Goal: Task Accomplishment & Management: Manage account settings

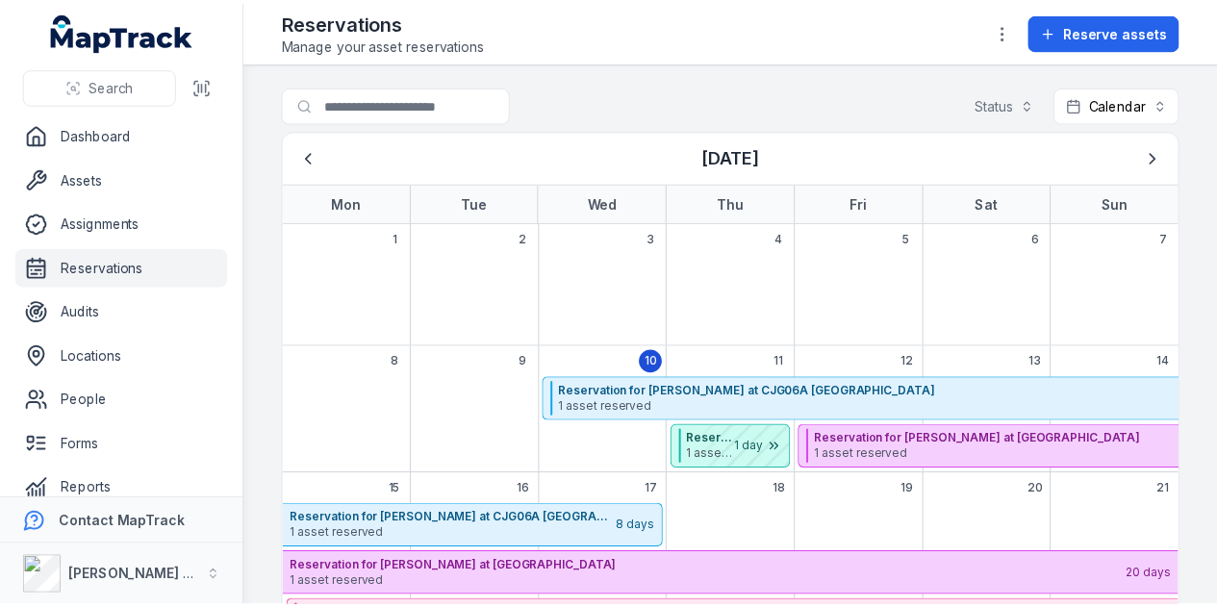
scroll to position [192, 0]
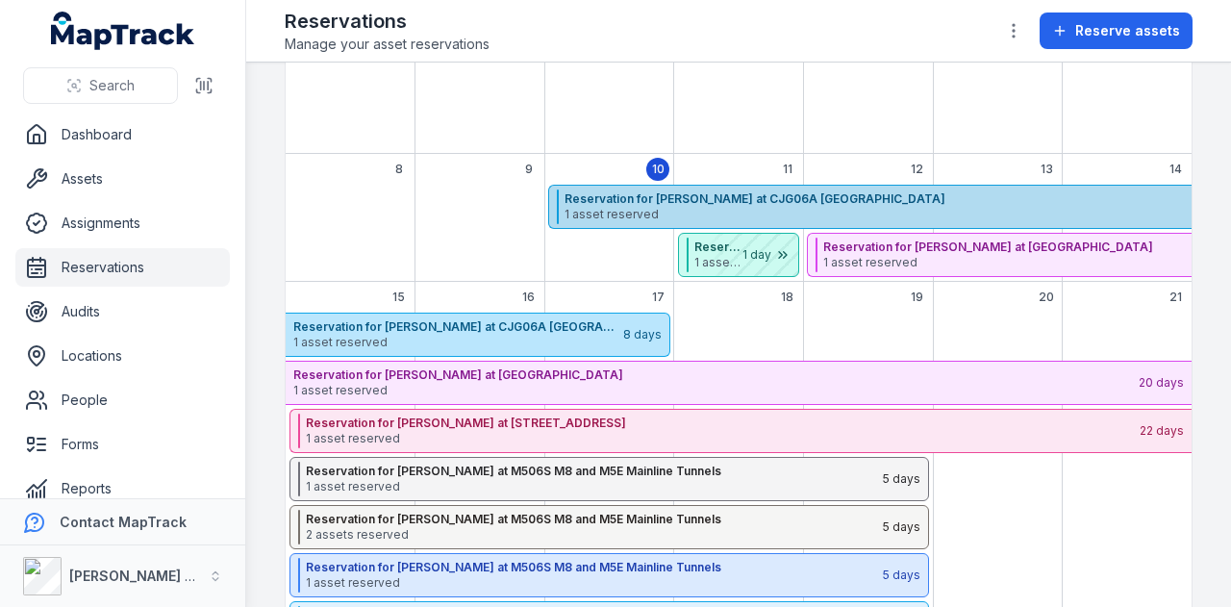
click at [897, 199] on strong "Reservation for Shane Hulbert at CJG06A Hunter Street East" at bounding box center [984, 198] width 838 height 15
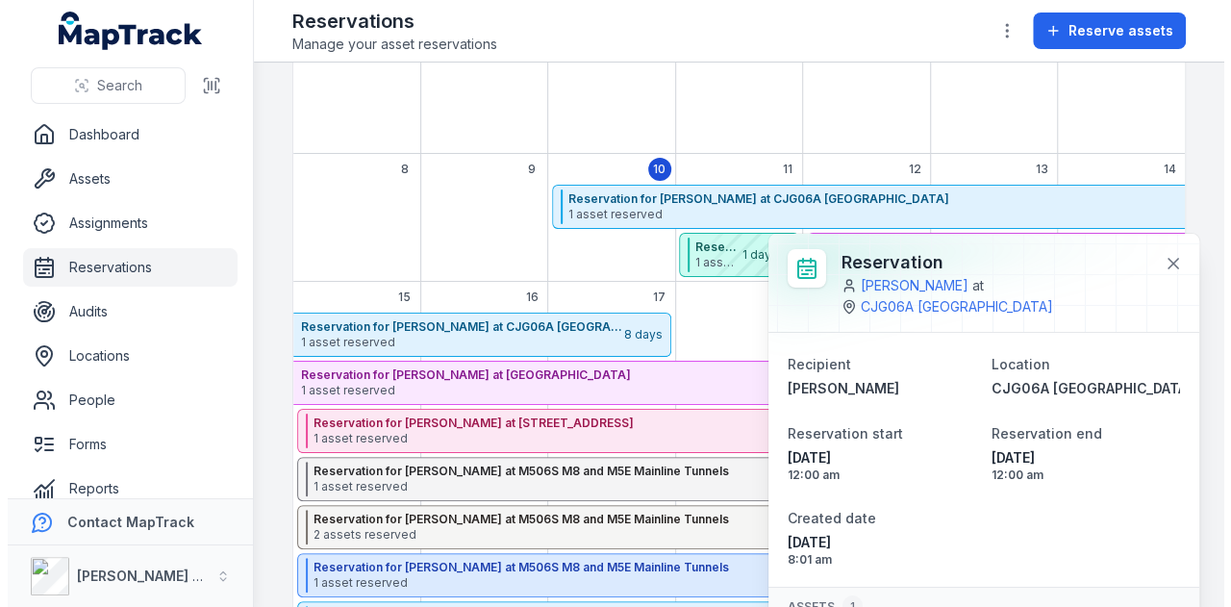
scroll to position [84, 0]
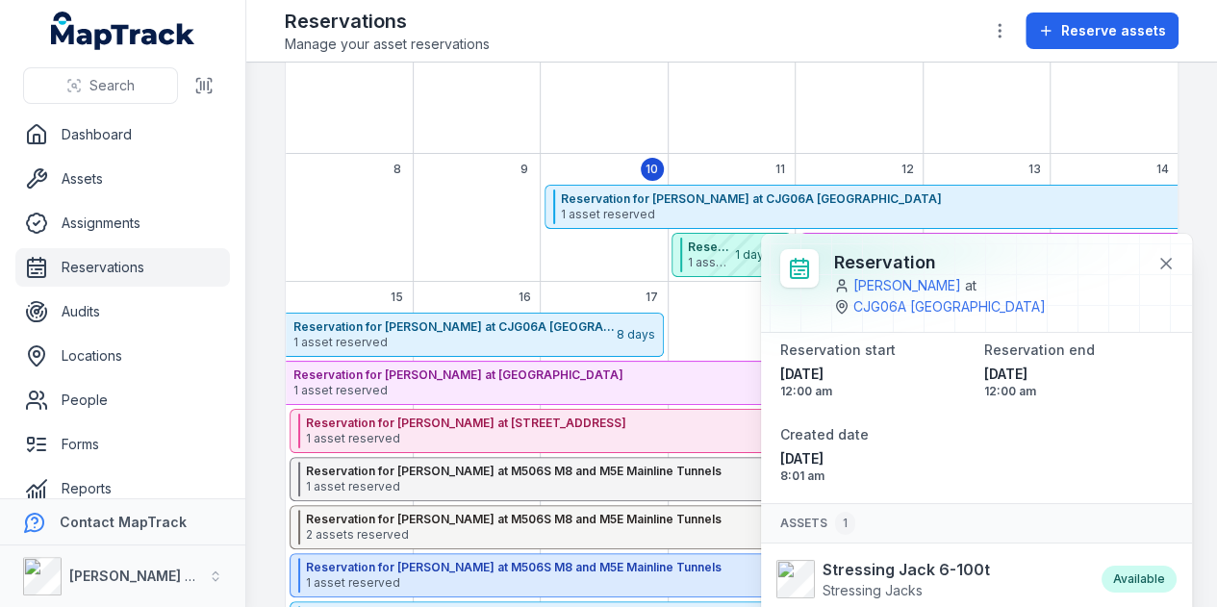
click at [937, 92] on div "6" at bounding box center [986, 92] width 128 height 123
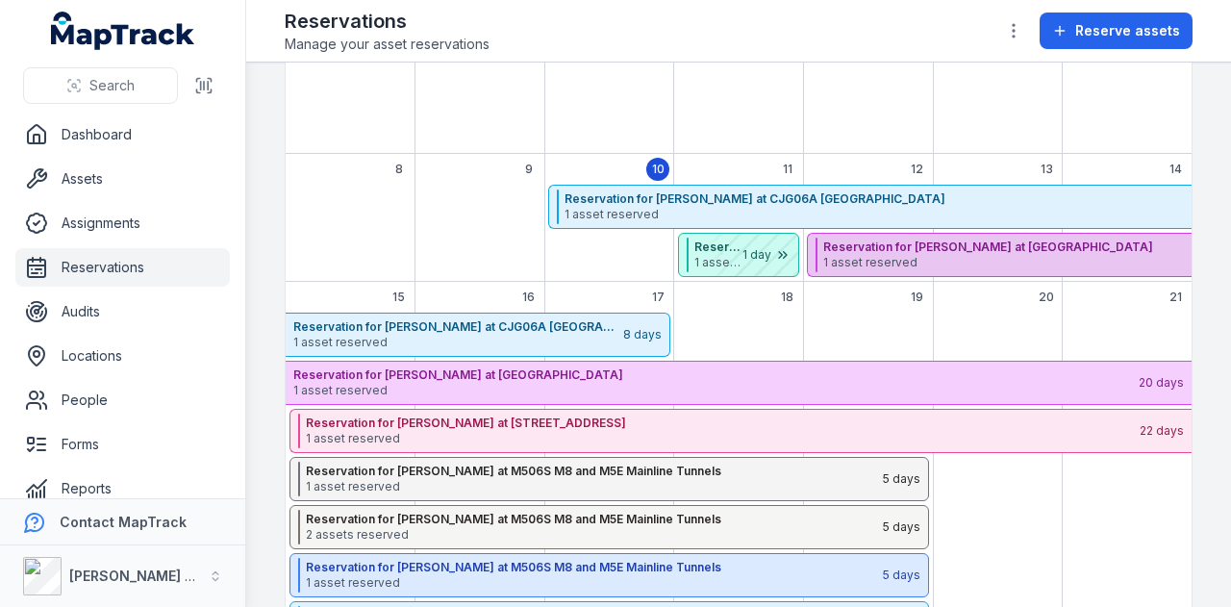
click at [941, 260] on span "1 asset reserved" at bounding box center [1238, 262] width 831 height 15
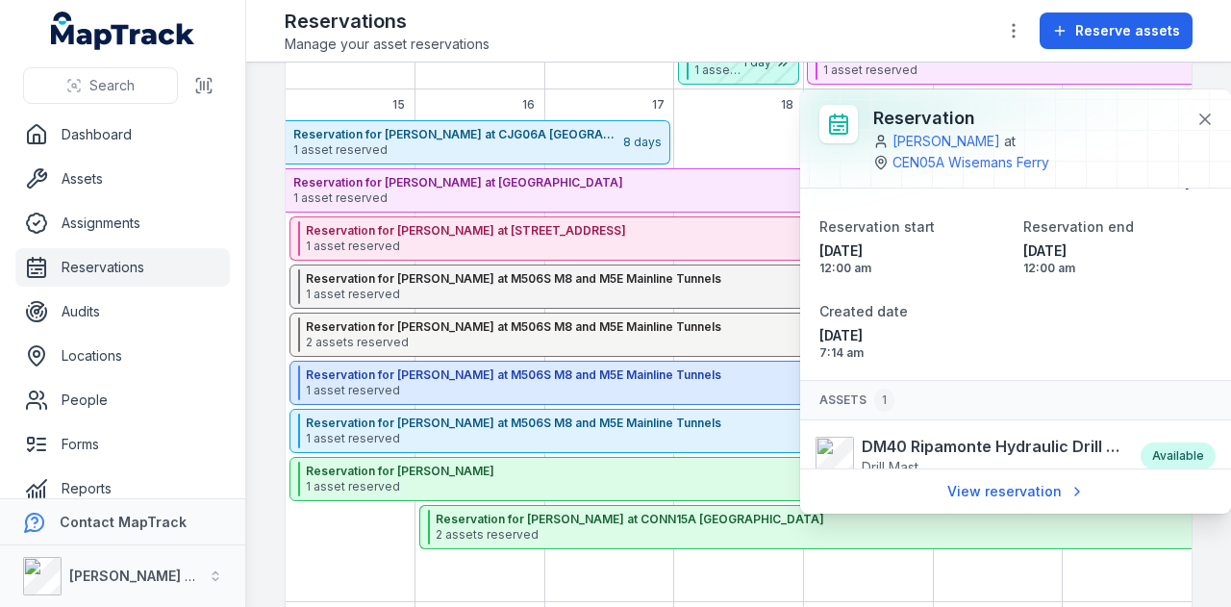
scroll to position [0, 0]
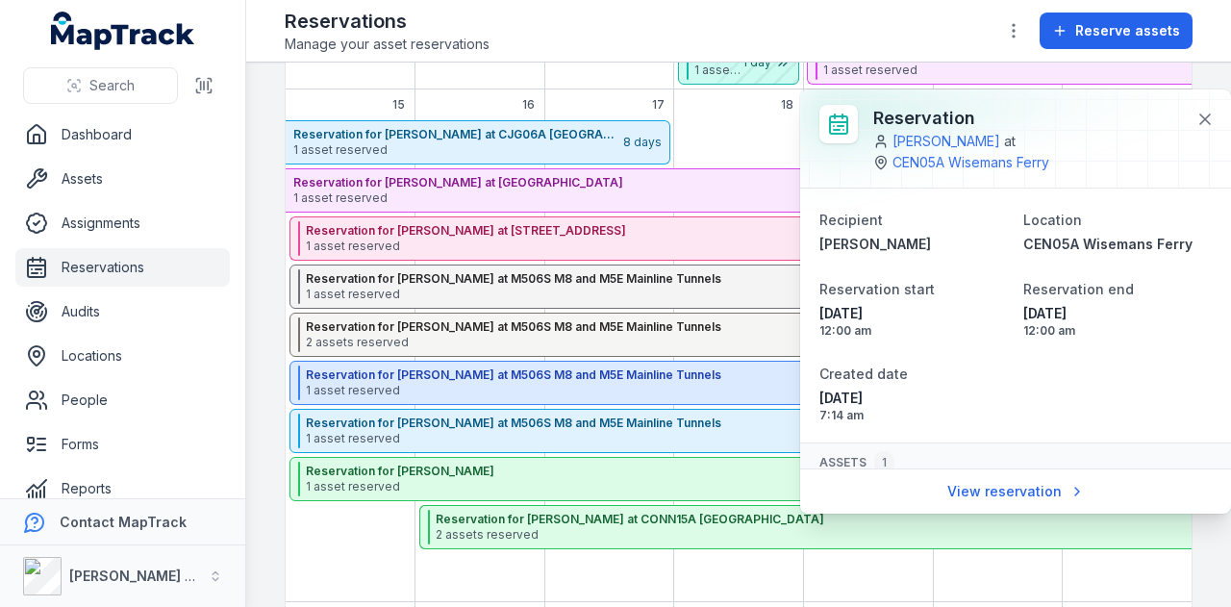
click at [496, 20] on div "Reservations Manage your asset reservations Reserve assets" at bounding box center [739, 31] width 908 height 46
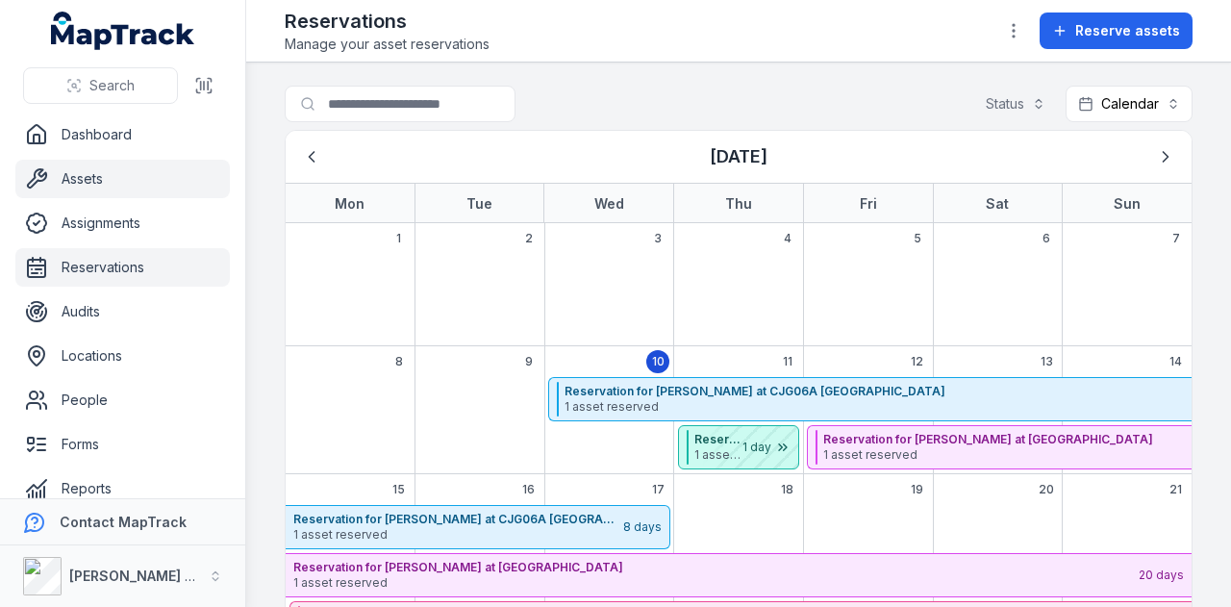
click at [56, 170] on link "Assets" at bounding box center [122, 179] width 215 height 38
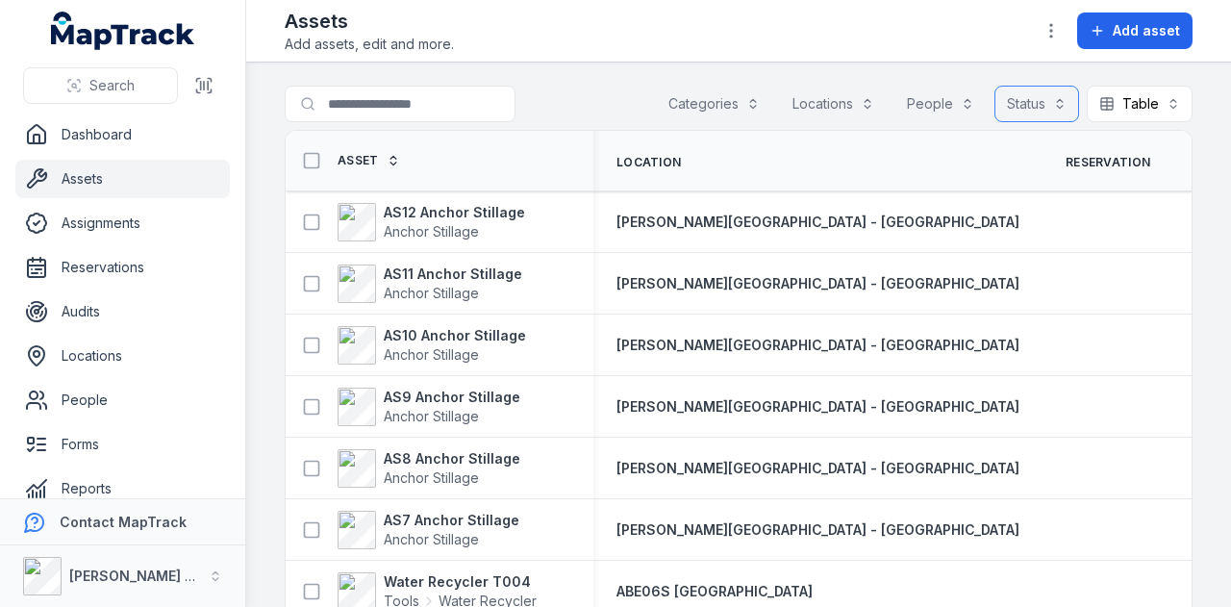
click at [1025, 93] on button "Status" at bounding box center [1037, 104] width 85 height 37
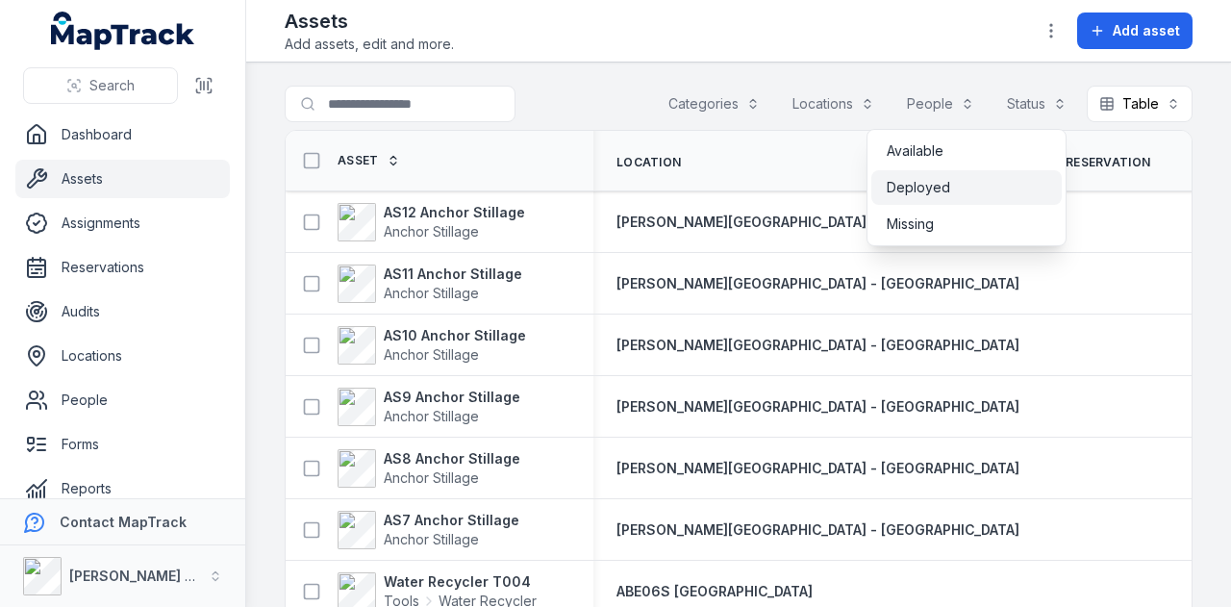
click at [927, 187] on span "Deployed" at bounding box center [918, 187] width 63 height 19
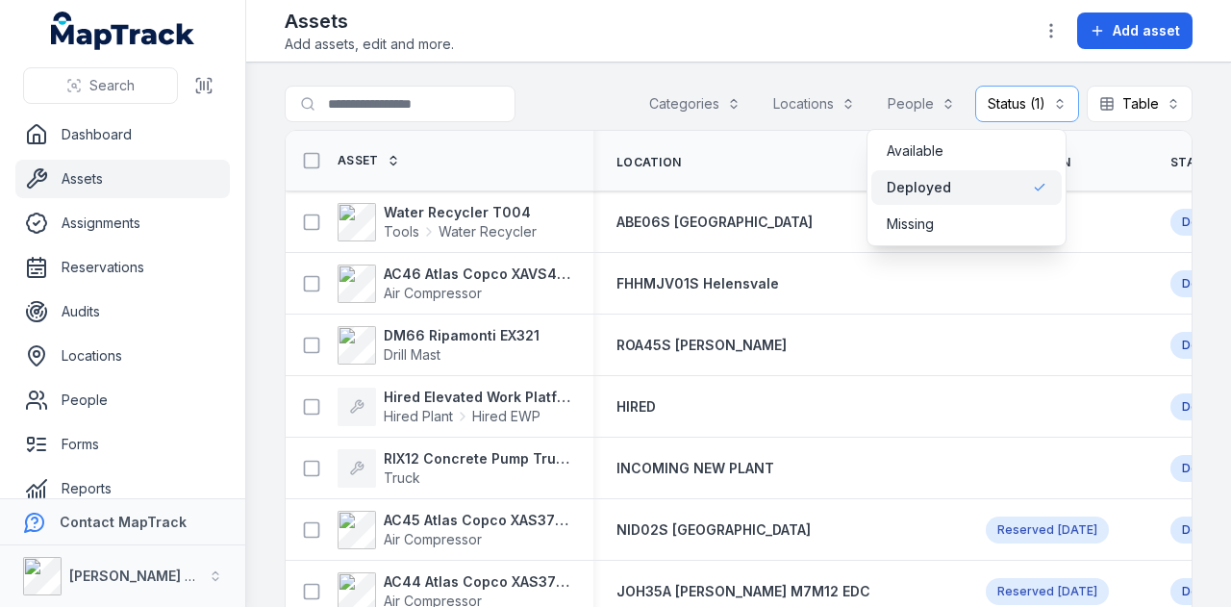
click at [903, 43] on div "Toggle Navigation Assets Add assets, edit and more. Add asset Search for assets…" at bounding box center [738, 303] width 985 height 607
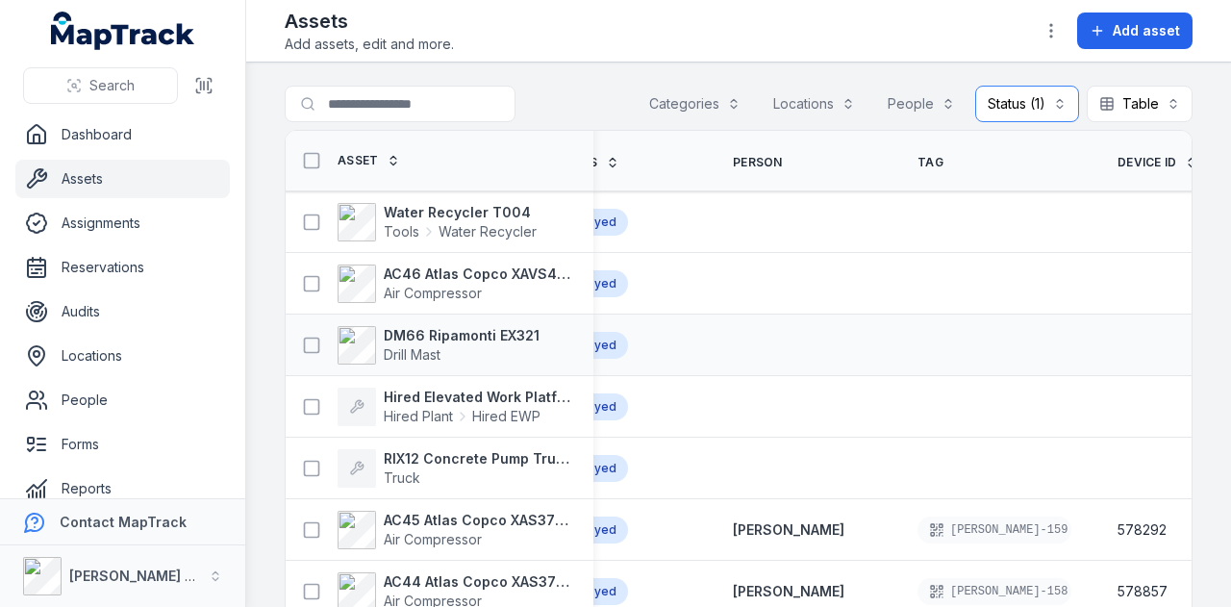
scroll to position [0, 697]
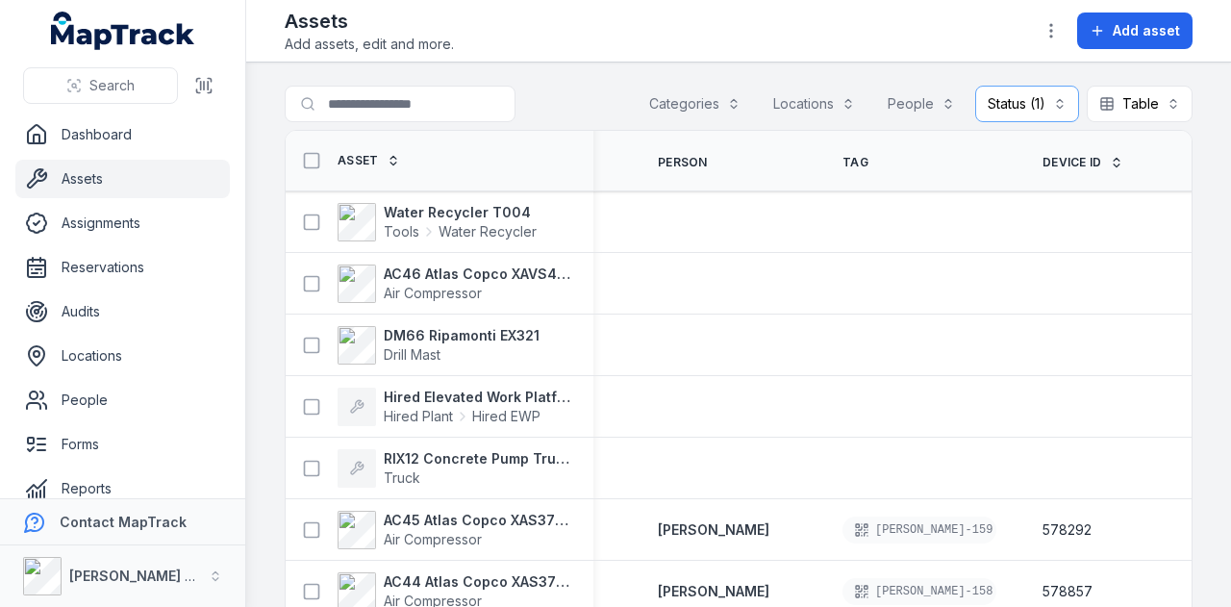
click at [1068, 164] on span "Device ID" at bounding box center [1073, 162] width 60 height 15
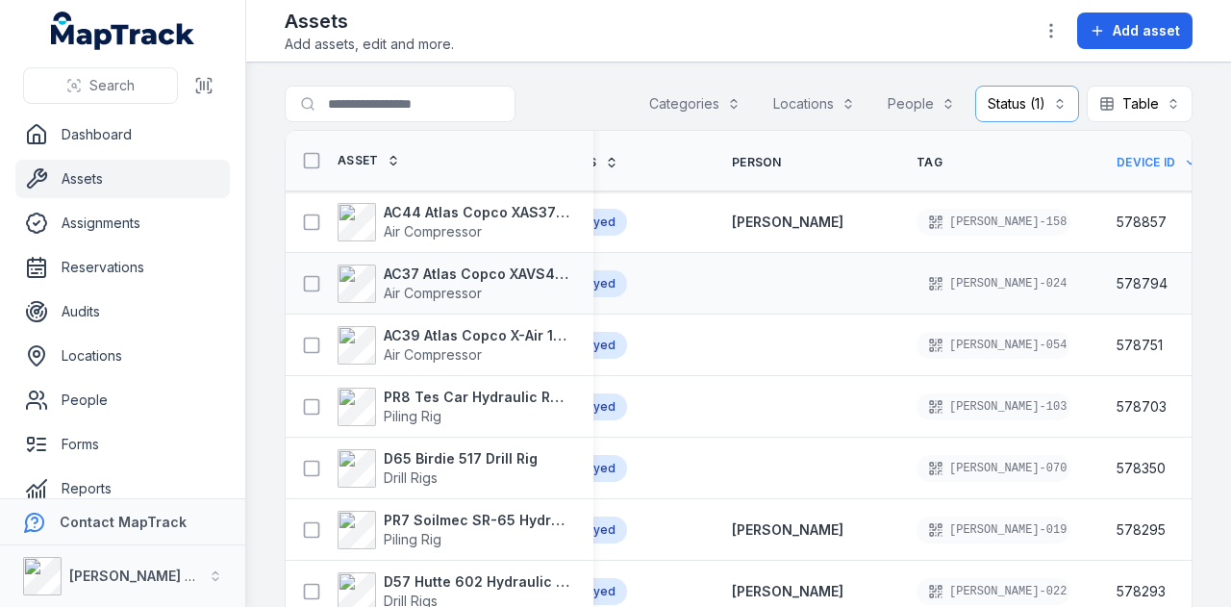
scroll to position [0, 581]
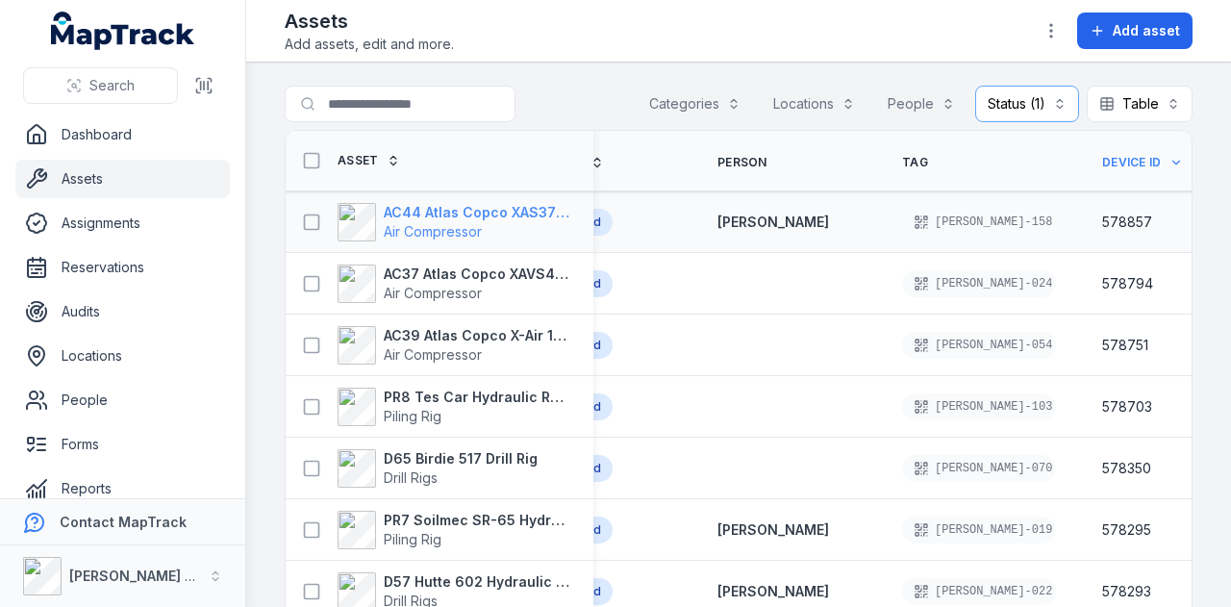
click at [410, 203] on strong "AC44 Atlas Copco XAS375TA" at bounding box center [477, 212] width 187 height 19
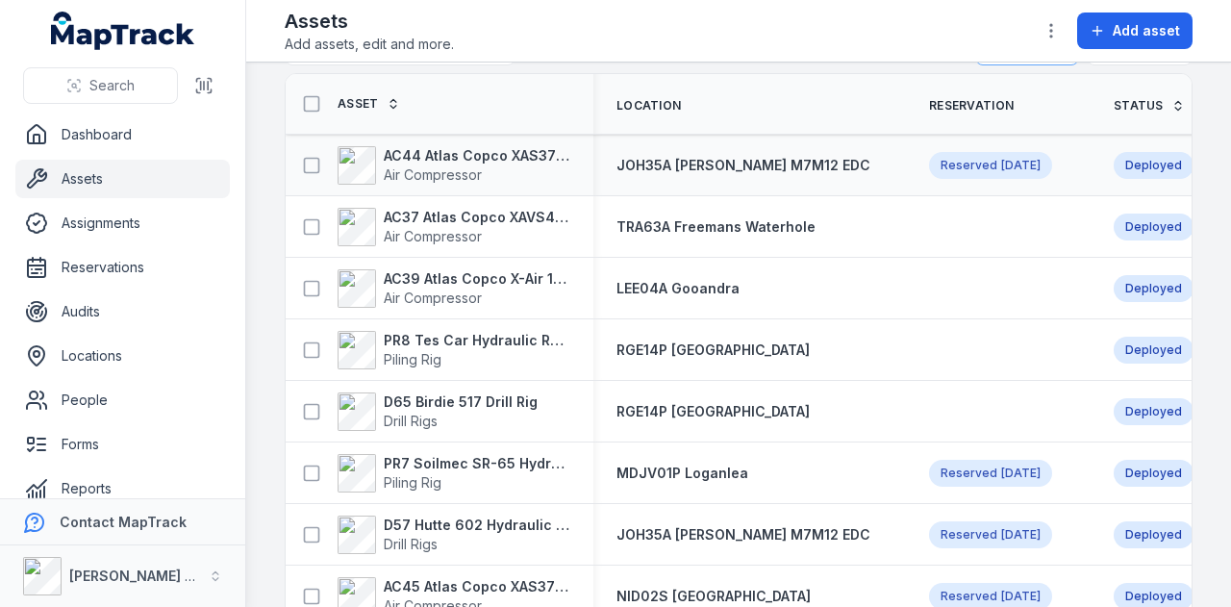
scroll to position [96, 0]
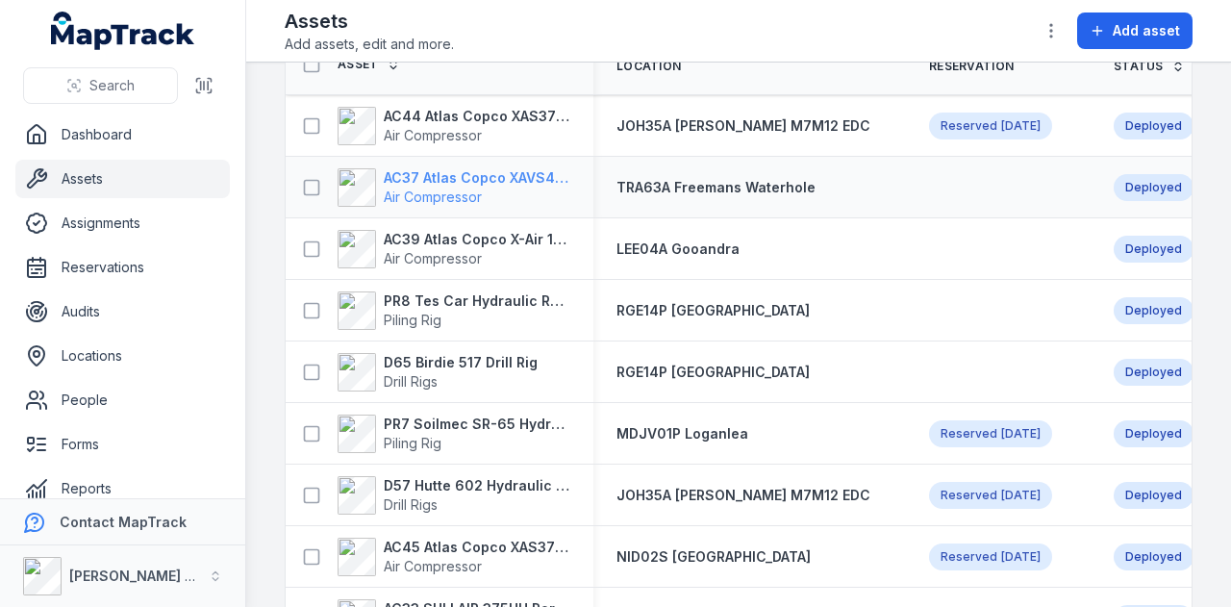
click at [535, 179] on strong "AC37 Atlas Copco XAVS450" at bounding box center [477, 177] width 187 height 19
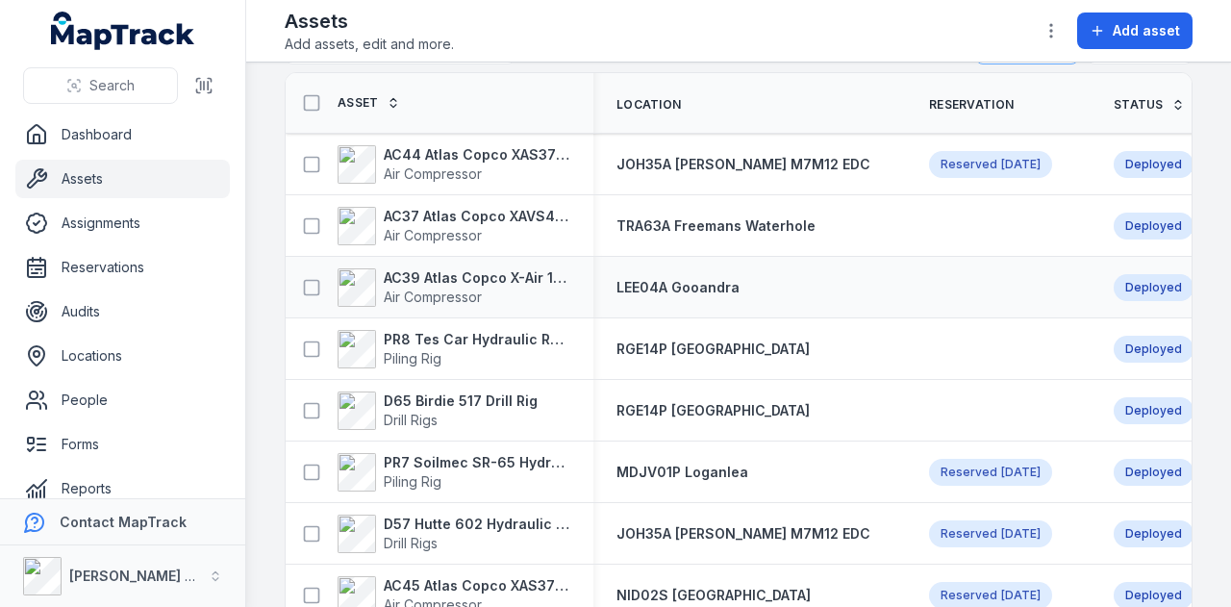
scroll to position [96, 0]
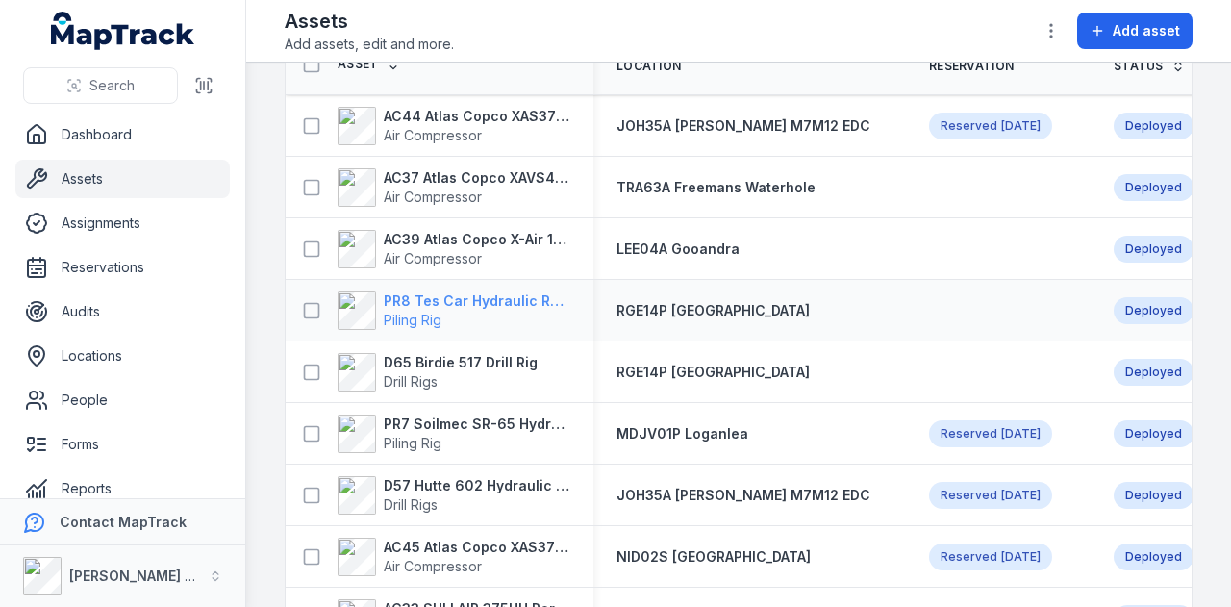
click at [512, 305] on strong "PR8 Tes Car Hydraulic Rotary Rig" at bounding box center [477, 300] width 187 height 19
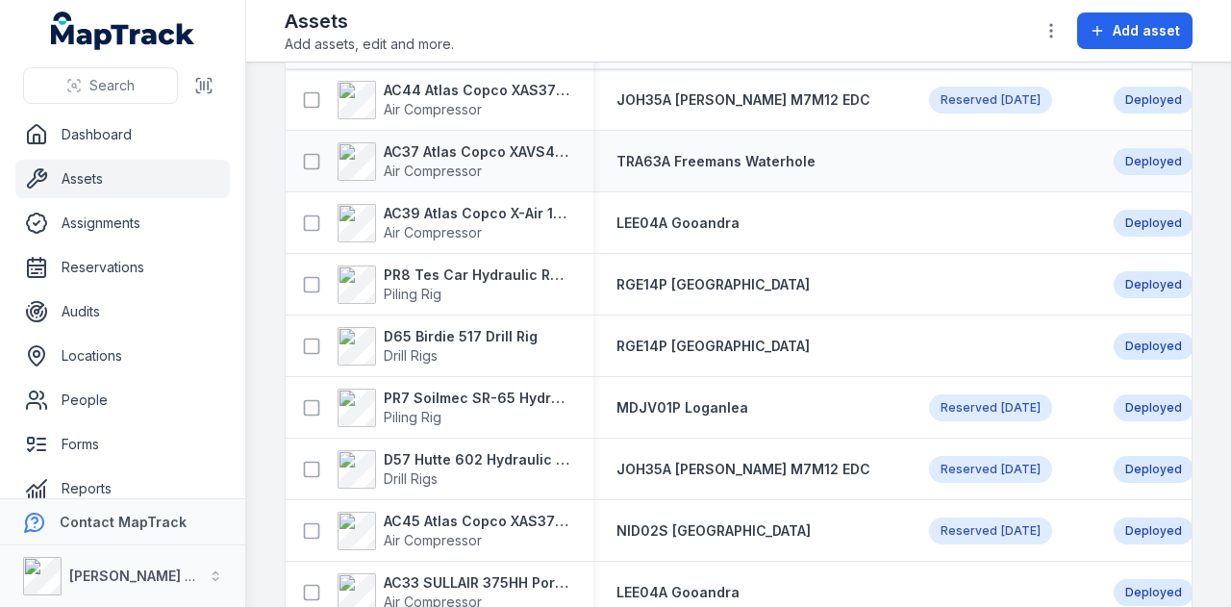
scroll to position [192, 0]
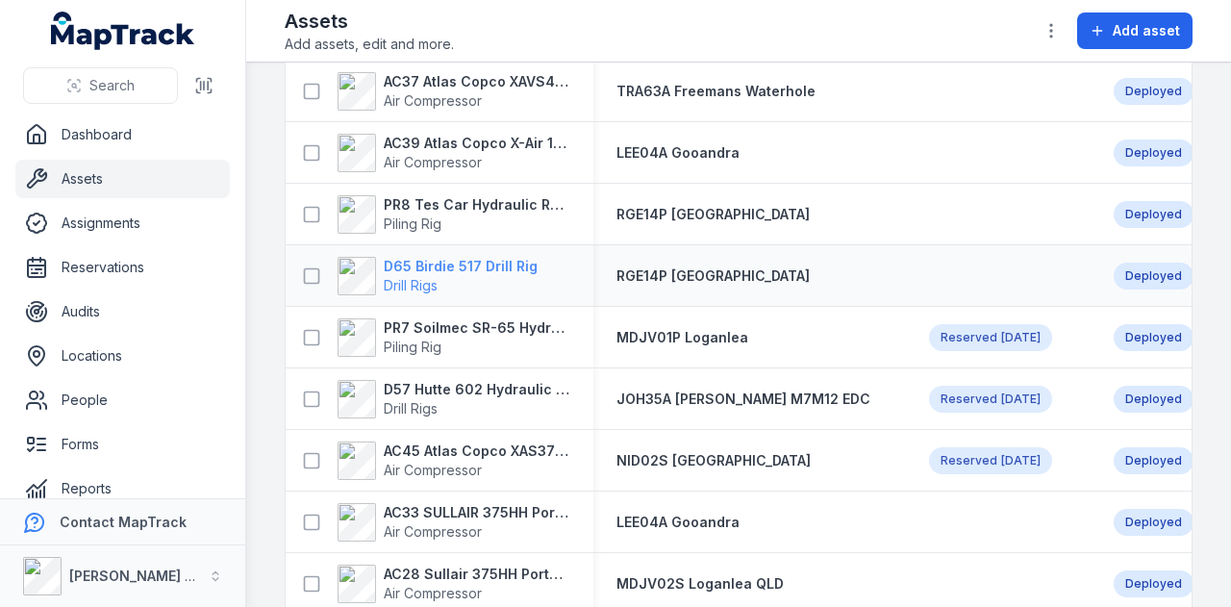
click at [475, 261] on strong "D65 Birdie 517 Drill Rig" at bounding box center [461, 266] width 154 height 19
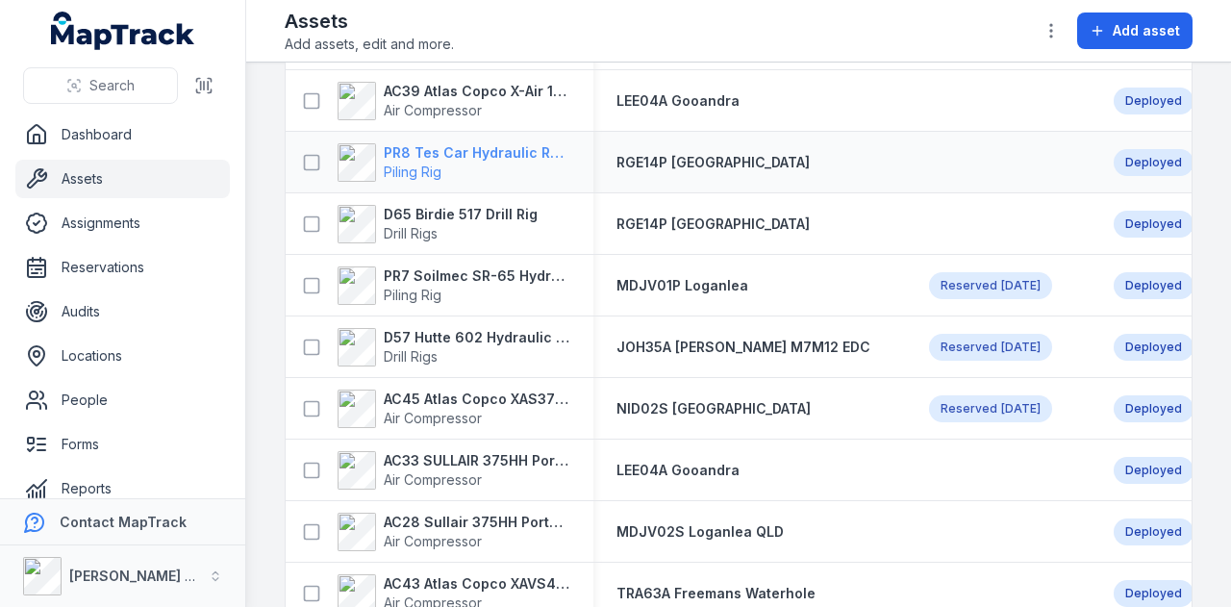
scroll to position [289, 0]
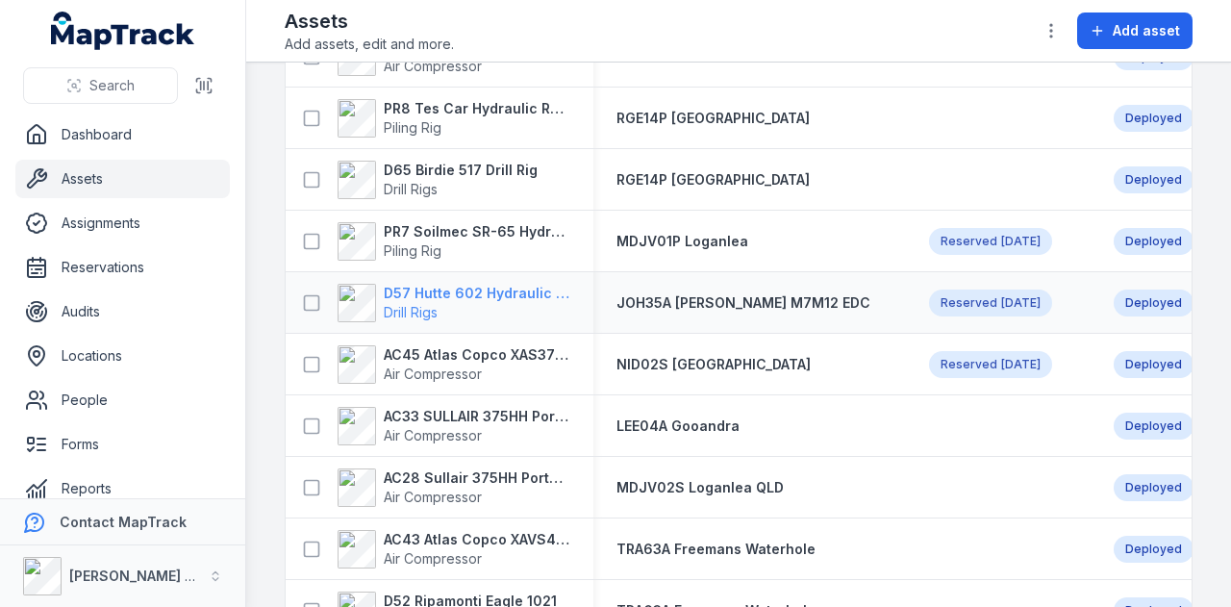
click at [519, 291] on strong "D57 Hutte 602 Hydraulic Crawler Drill" at bounding box center [477, 293] width 187 height 19
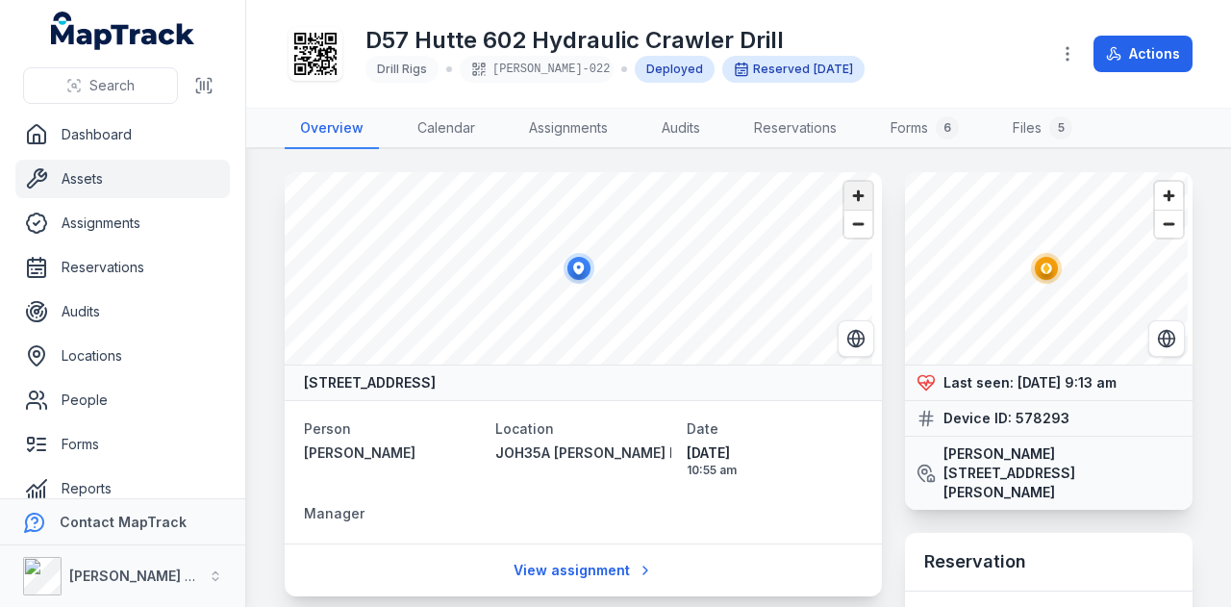
click at [846, 197] on span "Zoom in" at bounding box center [859, 196] width 28 height 28
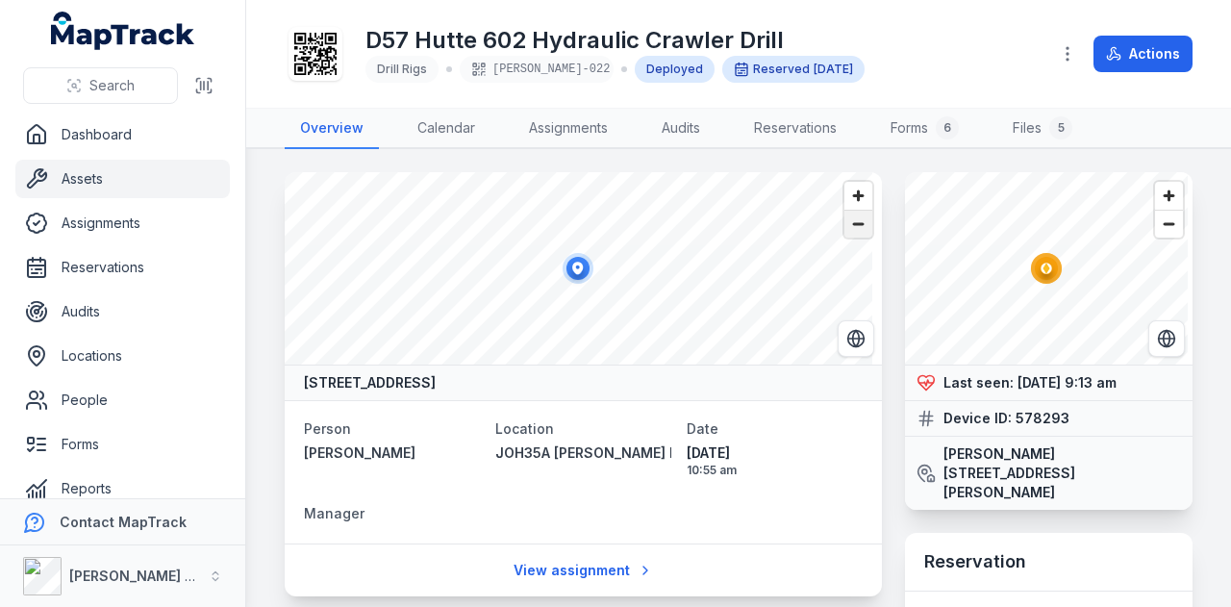
click at [856, 232] on span "Zoom out" at bounding box center [859, 224] width 28 height 27
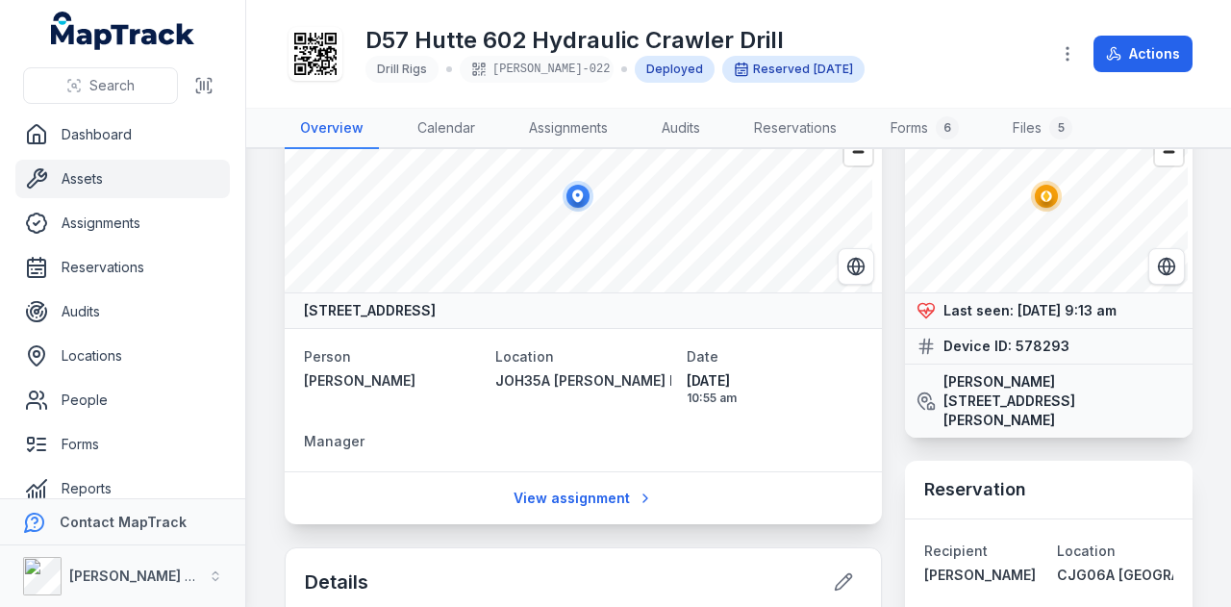
scroll to position [96, 0]
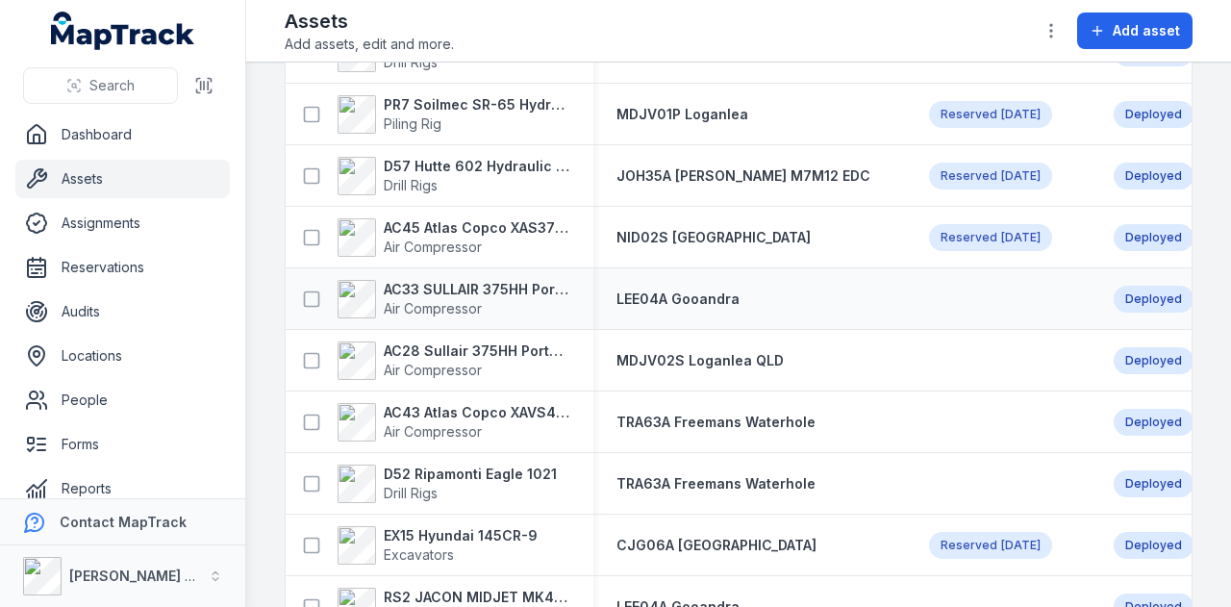
scroll to position [481, 0]
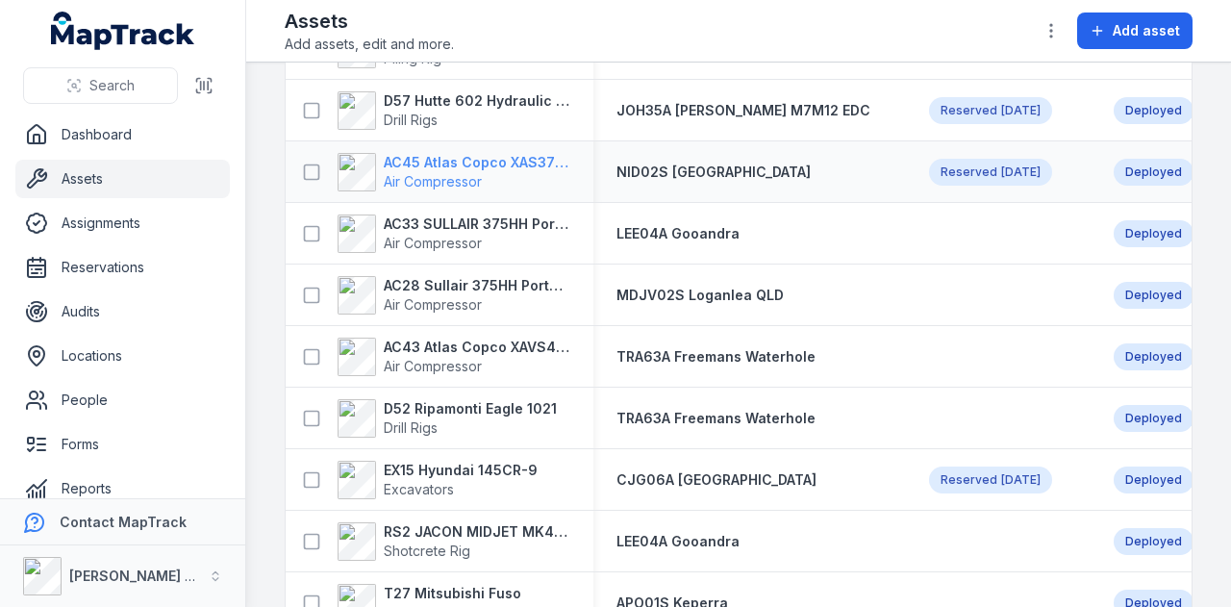
click at [496, 168] on strong "AC45 Atlas Copco XAS375TA" at bounding box center [477, 162] width 187 height 19
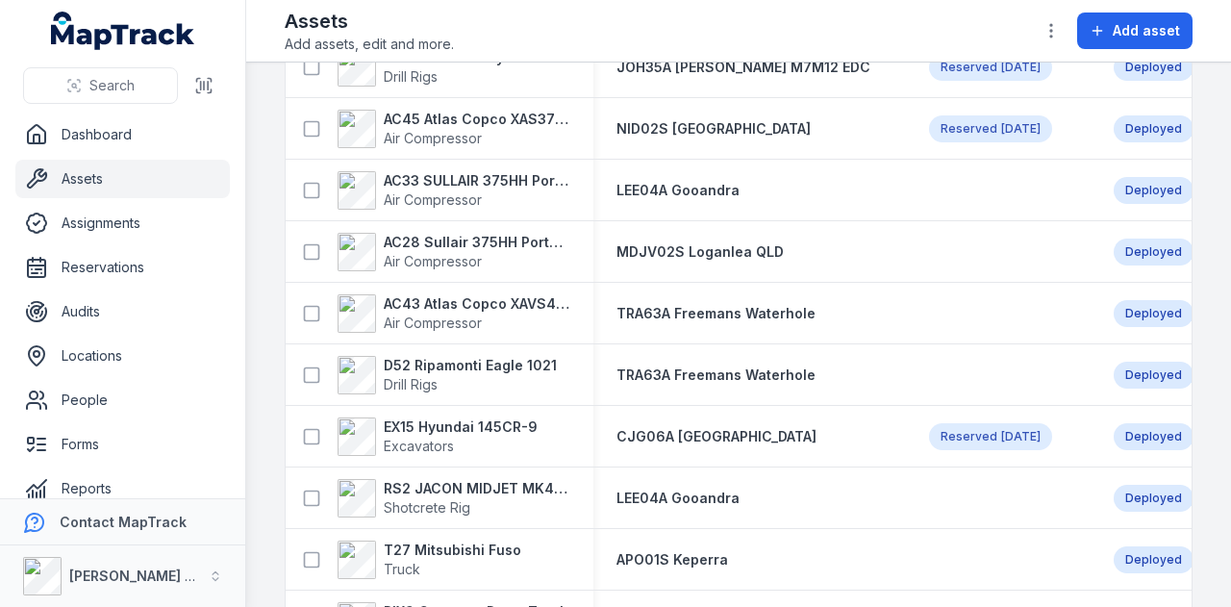
scroll to position [481, 0]
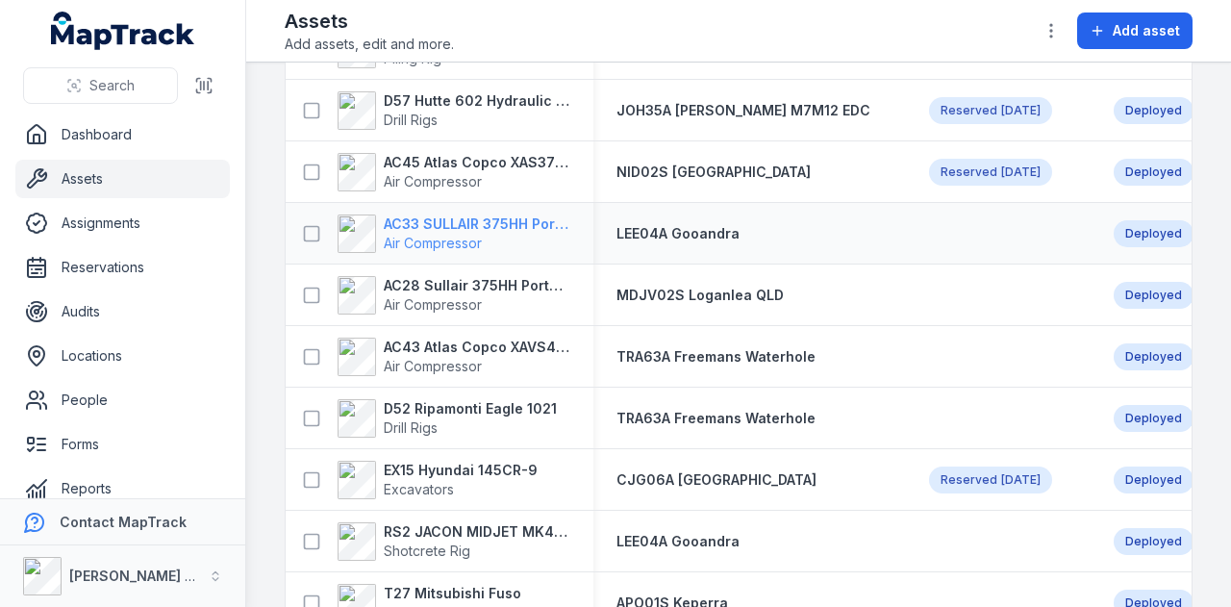
click at [540, 219] on strong "AC33 SULLAIR 375HH Portable Compressor" at bounding box center [477, 224] width 187 height 19
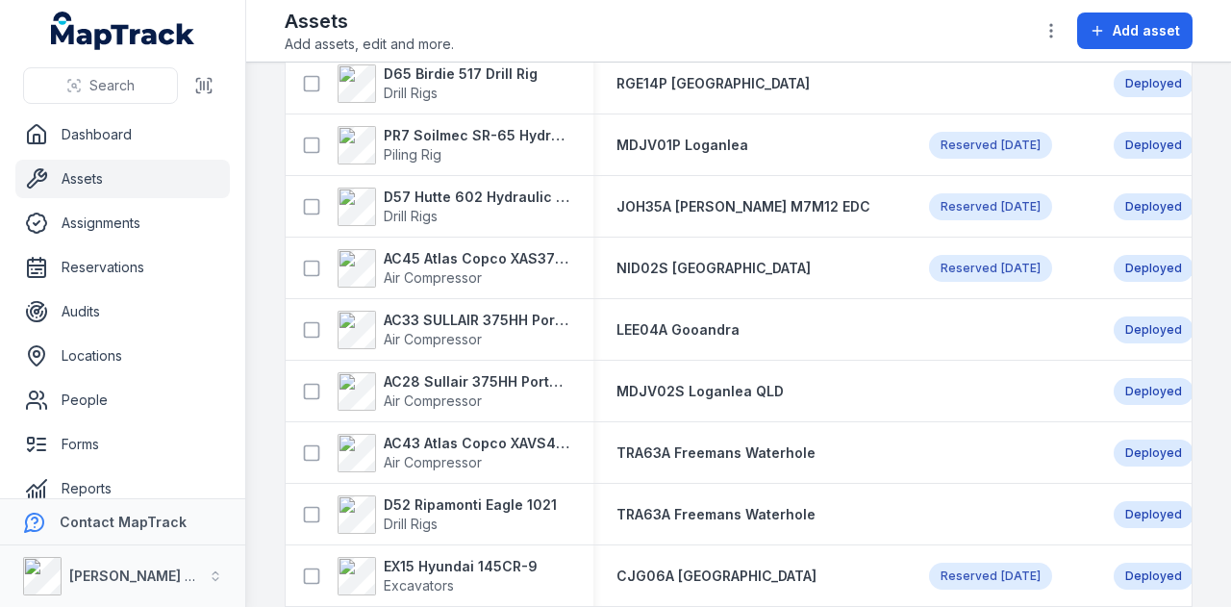
scroll to position [481, 0]
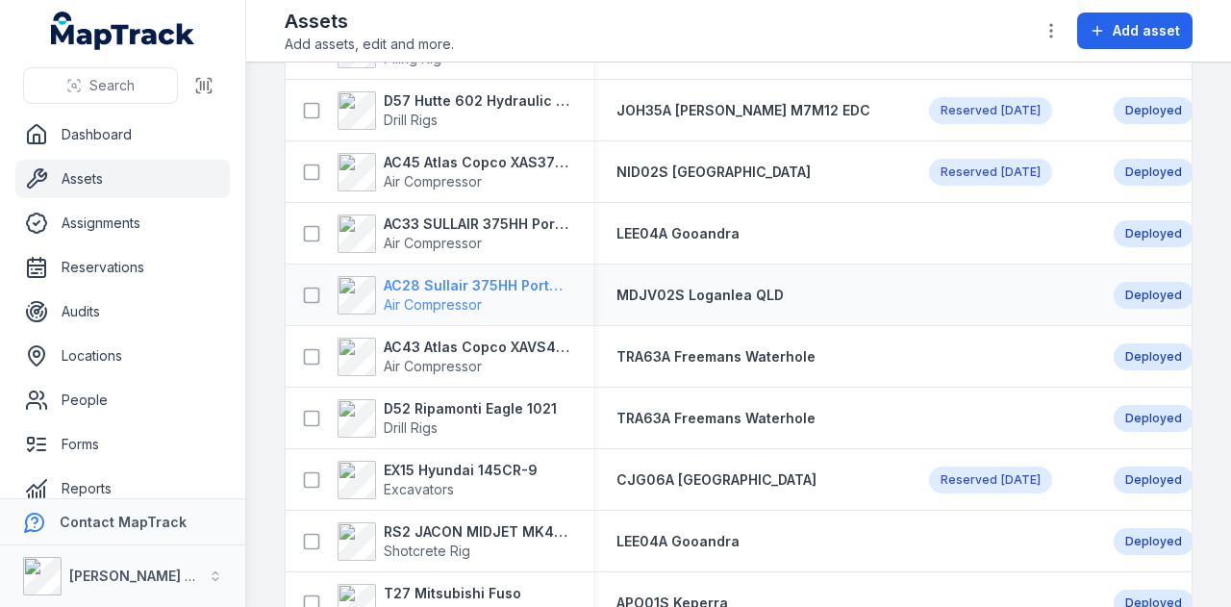
click at [531, 284] on strong "AC28 Sullair 375HH Portable Compressor" at bounding box center [477, 285] width 187 height 19
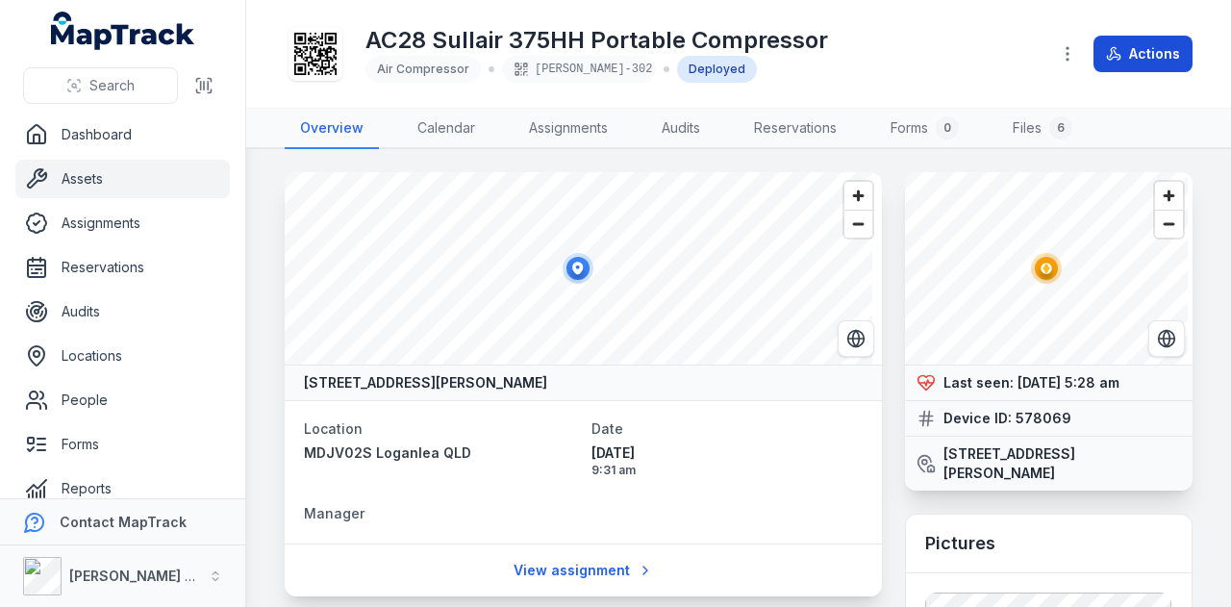
click at [1156, 63] on button "Actions" at bounding box center [1143, 54] width 99 height 37
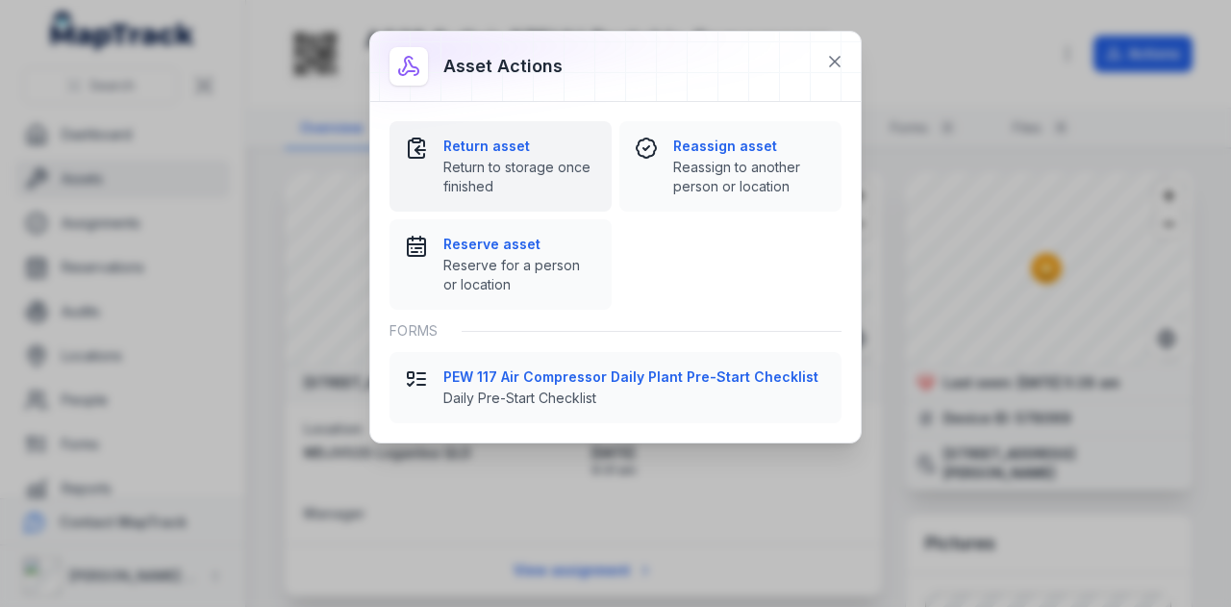
click at [511, 148] on strong "Return asset" at bounding box center [519, 146] width 153 height 19
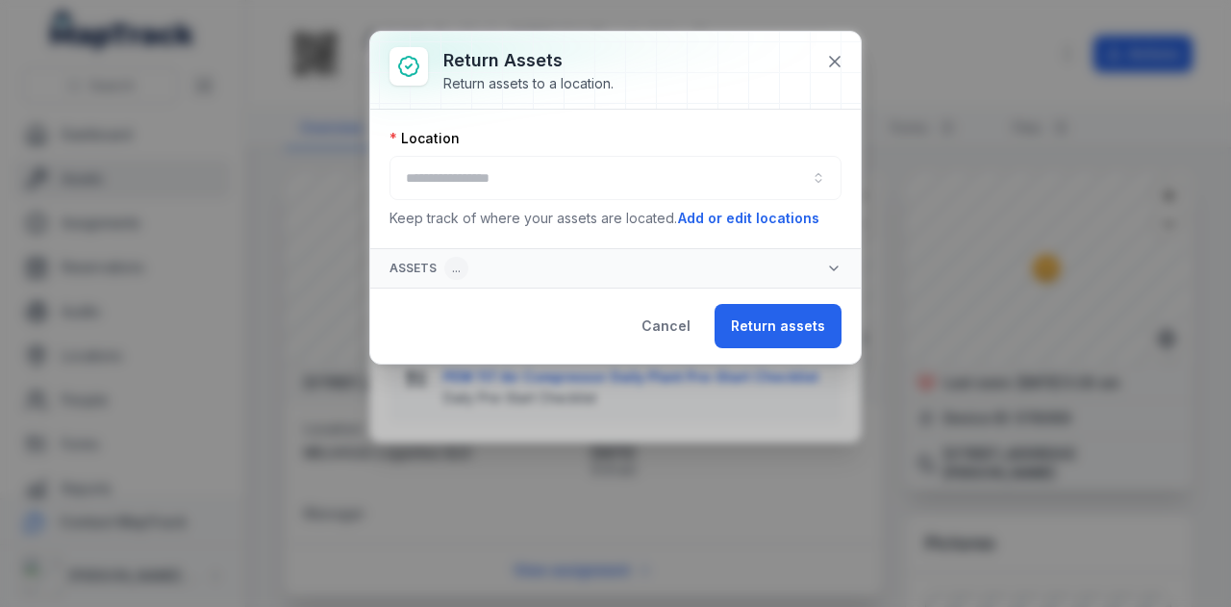
click at [571, 170] on div at bounding box center [616, 178] width 452 height 44
click at [571, 170] on button "button" at bounding box center [616, 178] width 452 height 44
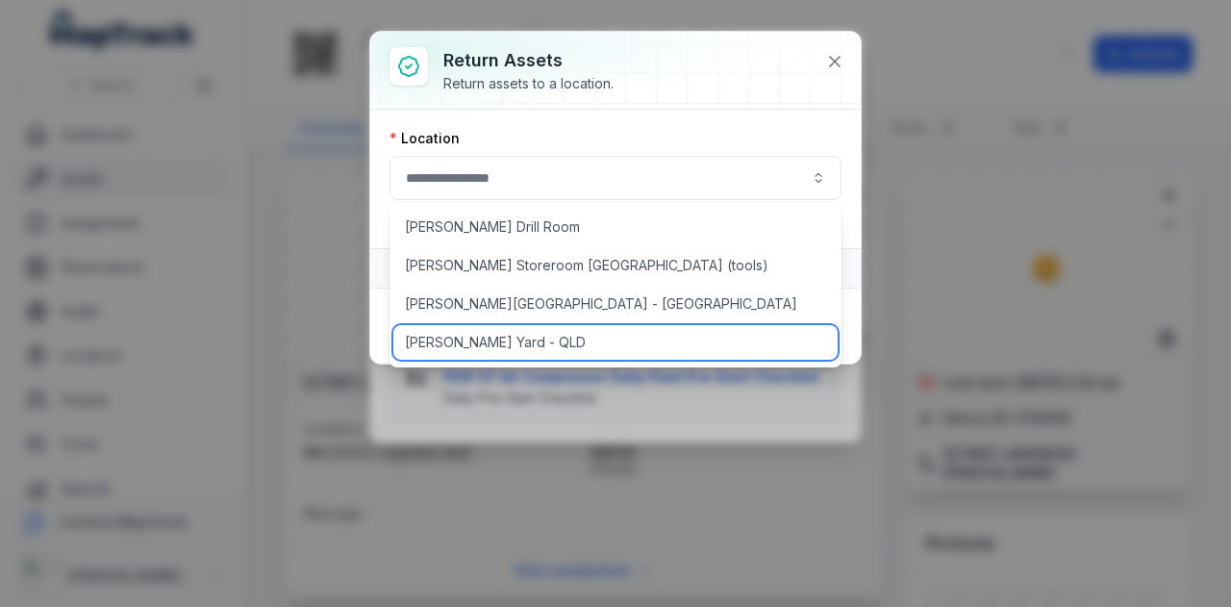
click at [543, 337] on div "[PERSON_NAME] Yard - QLD" at bounding box center [615, 342] width 445 height 35
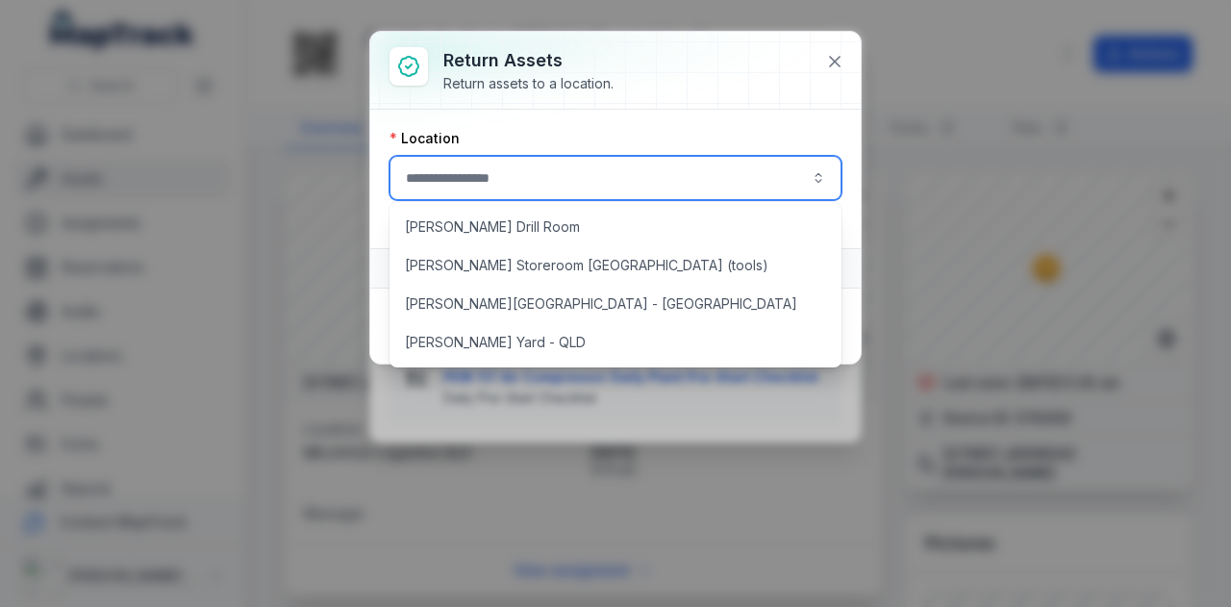
type input "**********"
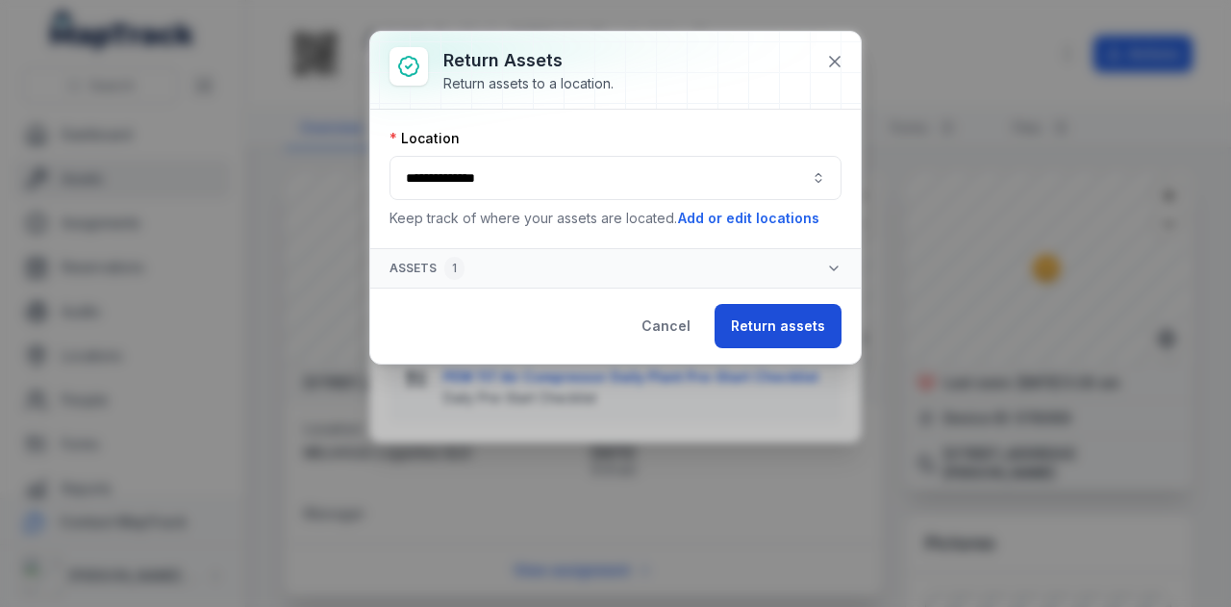
click at [775, 321] on button "Return assets" at bounding box center [778, 326] width 127 height 44
